Goal: Task Accomplishment & Management: Manage account settings

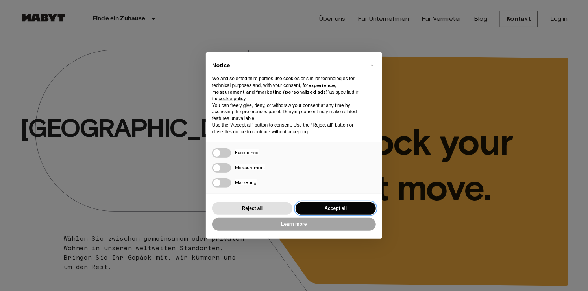
click at [348, 206] on button "Accept all" at bounding box center [335, 208] width 80 height 13
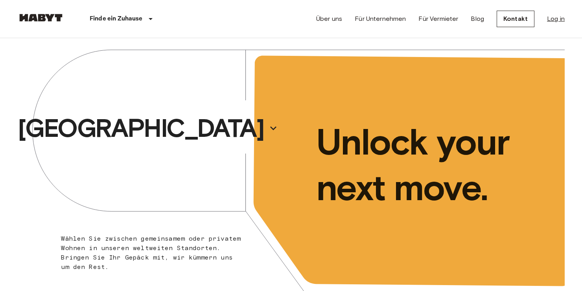
click at [552, 17] on link "Log in" at bounding box center [556, 18] width 18 height 9
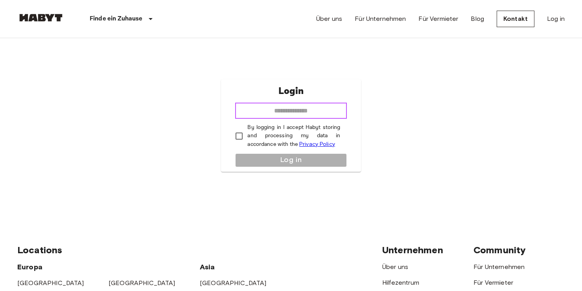
click at [314, 111] on input "email" at bounding box center [290, 111] width 111 height 16
type input "**********"
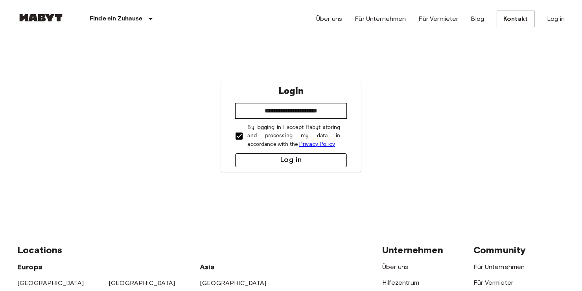
click at [252, 159] on button "Log in" at bounding box center [290, 160] width 111 height 14
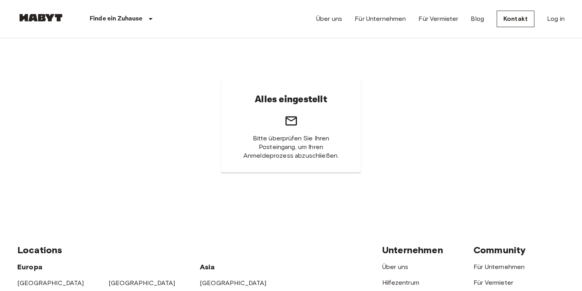
click at [281, 129] on div "Alles eingestellt Bitte überprüfen Sie Ihren Posteingang, um Ihren Anmeldeproze…" at bounding box center [291, 126] width 140 height 94
click at [272, 155] on span "Bitte überprüfen Sie Ihren Posteingang, um Ihren Anmeldeprozess abzuschließen." at bounding box center [291, 147] width 102 height 26
click at [301, 108] on div "Alles eingestellt Bitte überprüfen Sie Ihren Posteingang, um Ihren Anmeldeproze…" at bounding box center [291, 126] width 140 height 94
drag, startPoint x: 276, startPoint y: 110, endPoint x: 340, endPoint y: 126, distance: 65.7
click at [340, 126] on div "Alles eingestellt Bitte überprüfen Sie Ihren Posteingang, um Ihren Anmeldeproze…" at bounding box center [291, 126] width 140 height 94
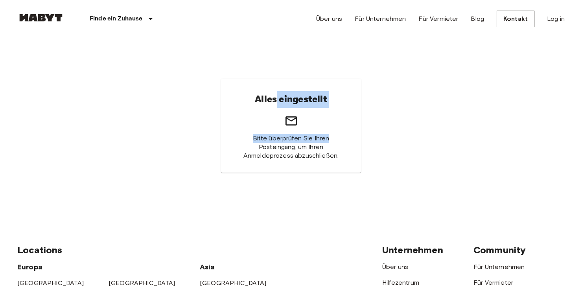
drag, startPoint x: 286, startPoint y: 134, endPoint x: 292, endPoint y: 142, distance: 10.4
click at [286, 134] on span "Bitte überprüfen Sie Ihren Posteingang, um Ihren Anmeldeprozess abzuschließen." at bounding box center [291, 147] width 102 height 26
